Goal: Information Seeking & Learning: Learn about a topic

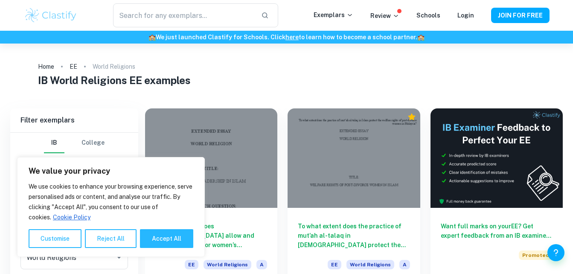
scroll to position [46, 0]
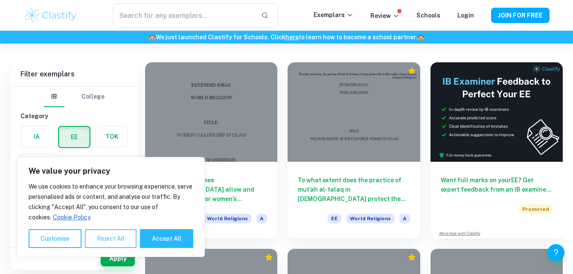
click at [109, 243] on button "Reject All" at bounding box center [111, 238] width 52 height 19
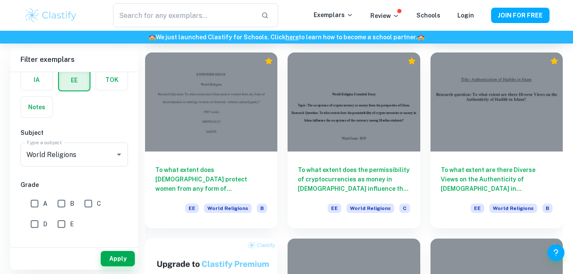
scroll to position [243, 0]
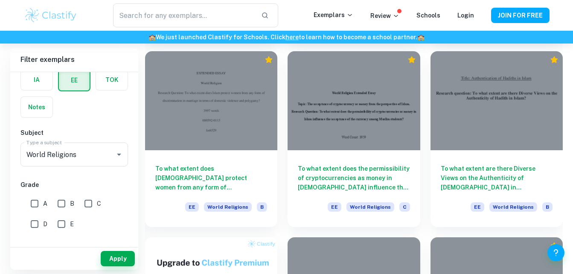
click at [46, 90] on label "button" at bounding box center [37, 79] width 32 height 20
click at [0, 0] on input "radio" at bounding box center [0, 0] width 0 height 0
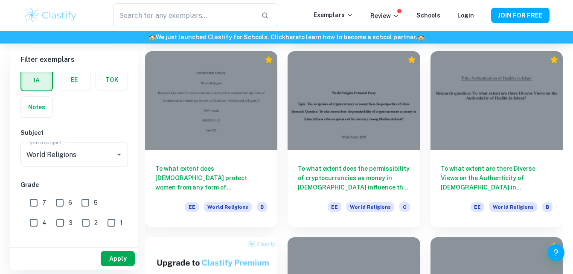
click at [116, 257] on button "Apply" at bounding box center [118, 258] width 34 height 15
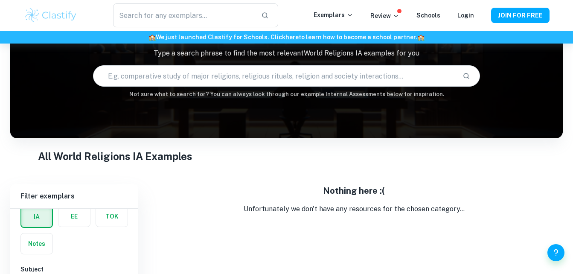
scroll to position [74, 0]
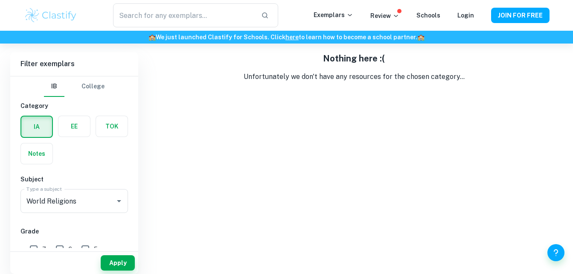
scroll to position [205, 0]
click at [104, 136] on label "button" at bounding box center [112, 126] width 32 height 20
click at [0, 0] on input "radio" at bounding box center [0, 0] width 0 height 0
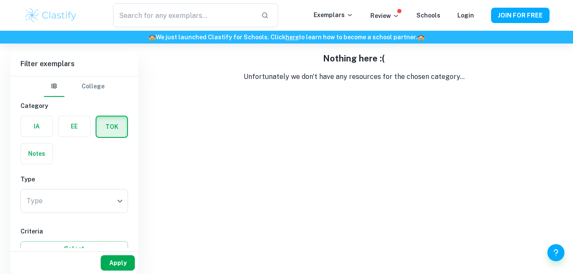
click at [112, 263] on button "Apply" at bounding box center [118, 262] width 34 height 15
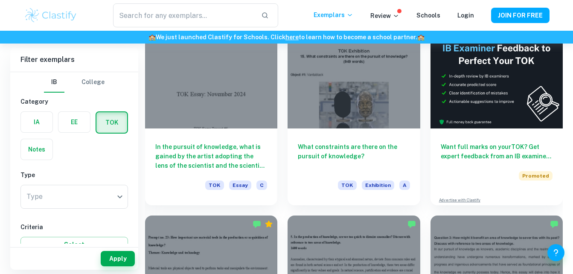
scroll to position [219, 0]
